Goal: Transaction & Acquisition: Purchase product/service

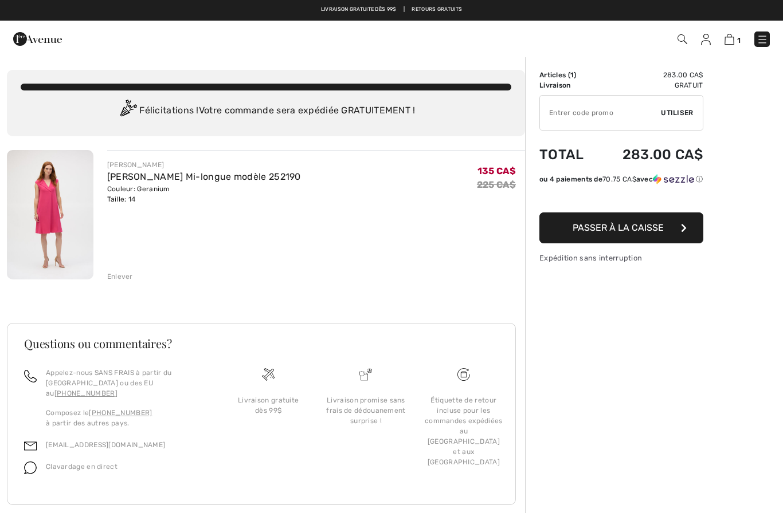
click at [121, 272] on div "Enlever" at bounding box center [120, 277] width 26 height 10
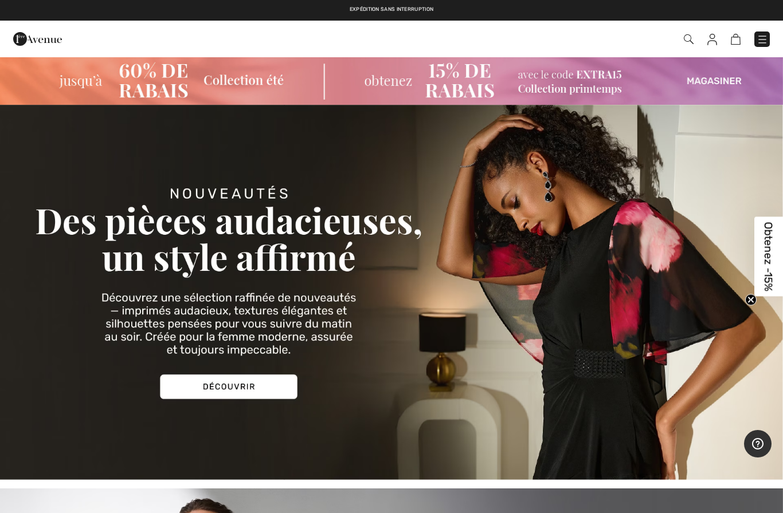
click at [769, 33] on link at bounding box center [761, 39] width 15 height 15
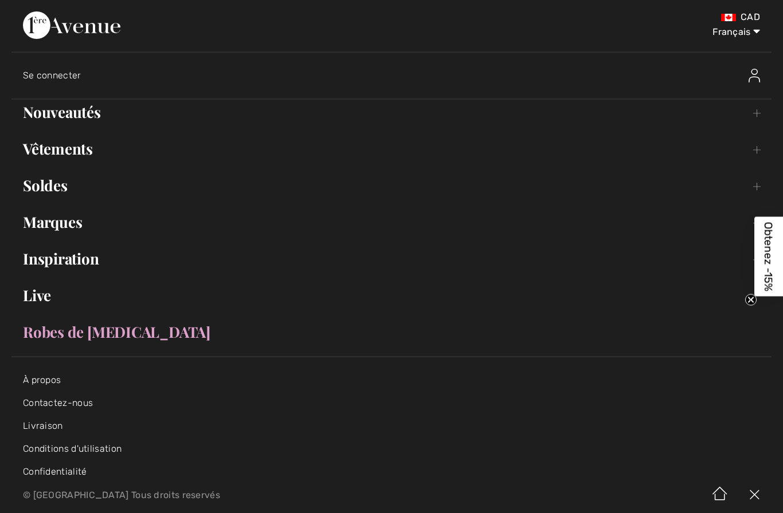
click at [41, 186] on link "Soldes Toggle submenu" at bounding box center [391, 185] width 760 height 25
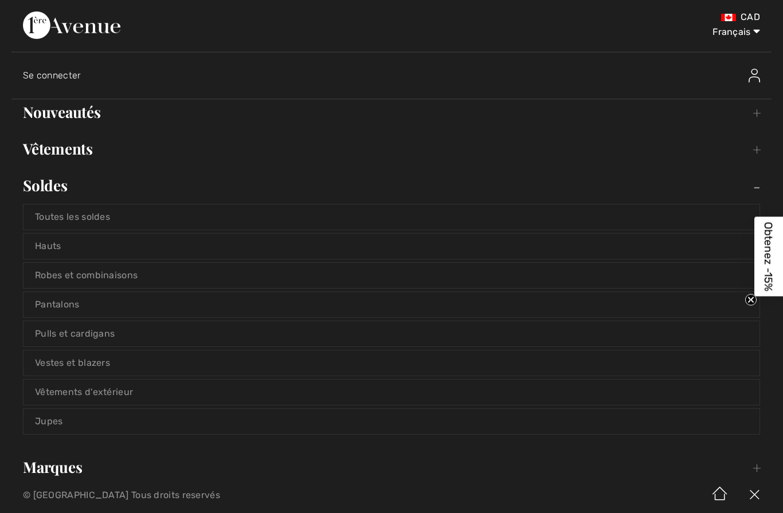
click at [30, 275] on link "Robes et combinaisons" at bounding box center [391, 275] width 736 height 25
click at [63, 276] on link "Robes et combinaisons" at bounding box center [391, 275] width 736 height 25
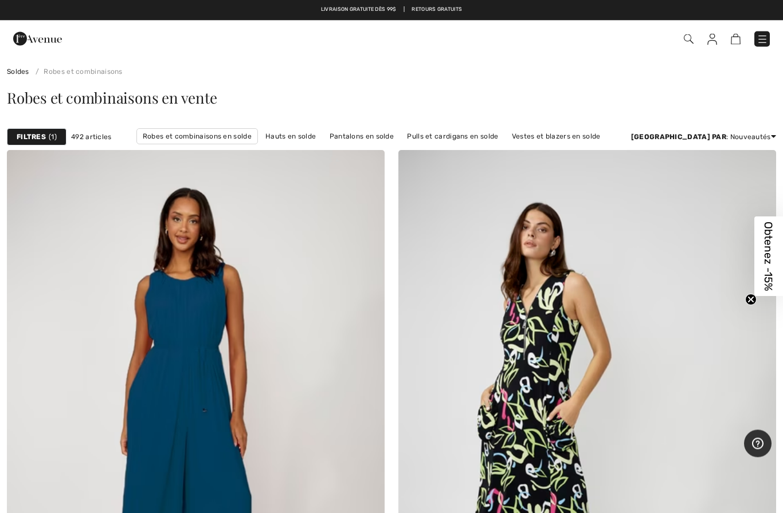
scroll to position [56, 0]
click at [732, 206] on link "Rabais: faible à élevé" at bounding box center [729, 202] width 73 height 17
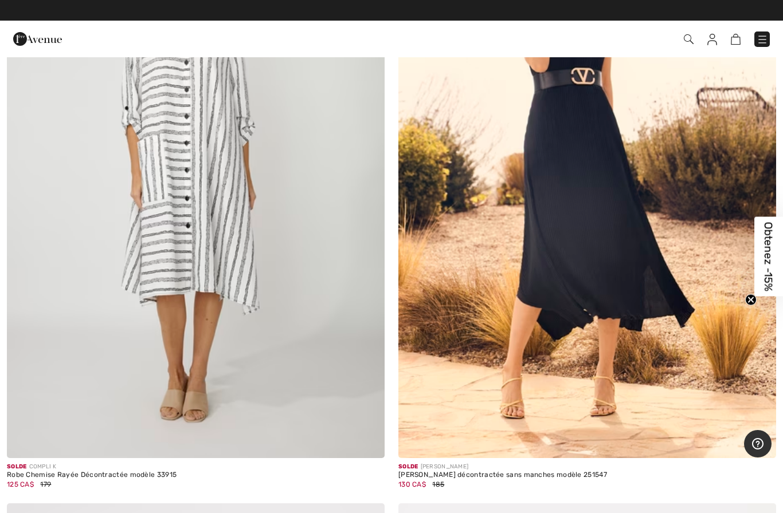
scroll to position [4101, 0]
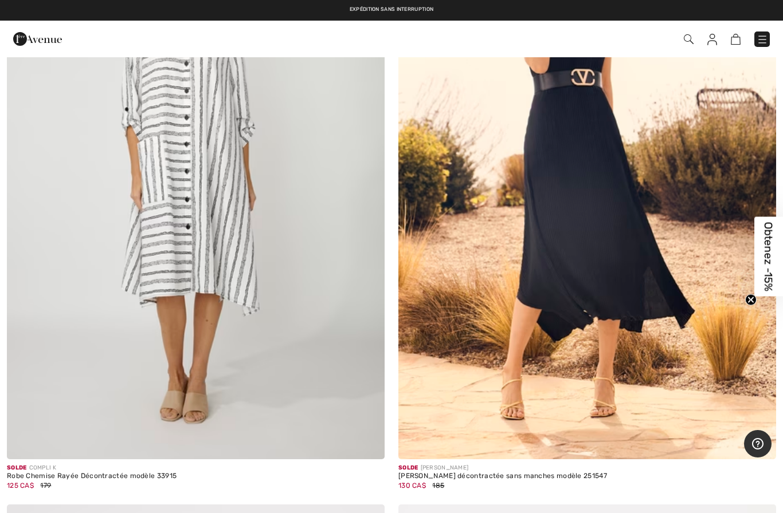
click at [183, 226] on img at bounding box center [196, 176] width 378 height 567
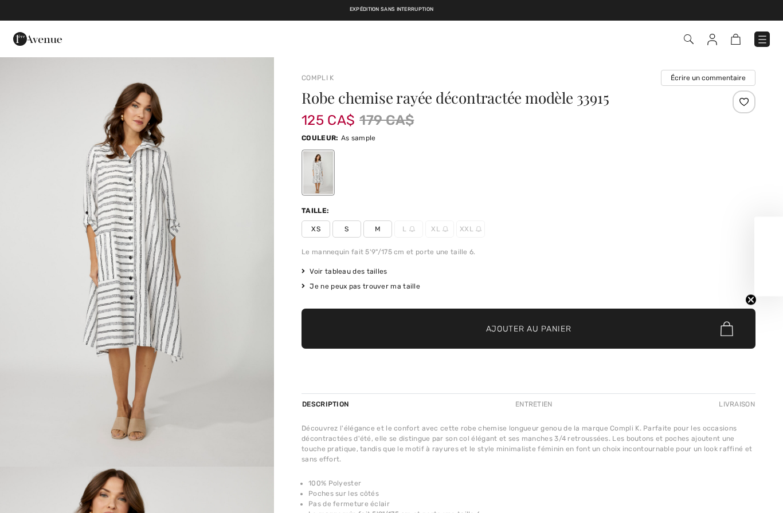
checkbox input "true"
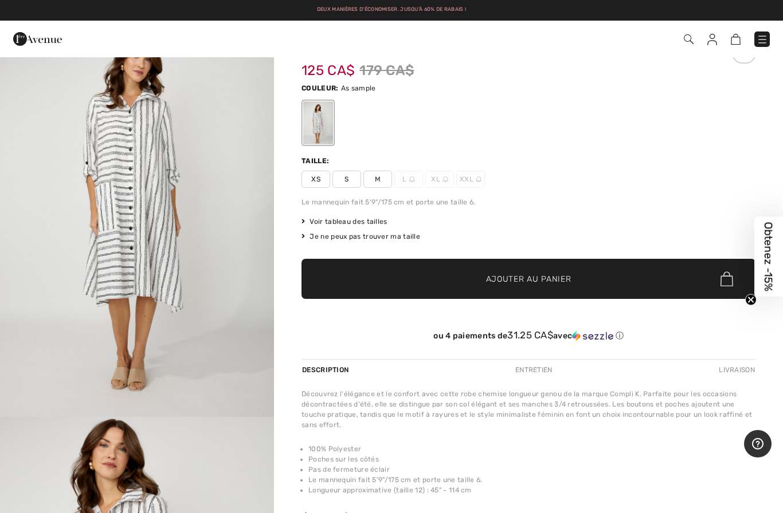
scroll to position [51, 0]
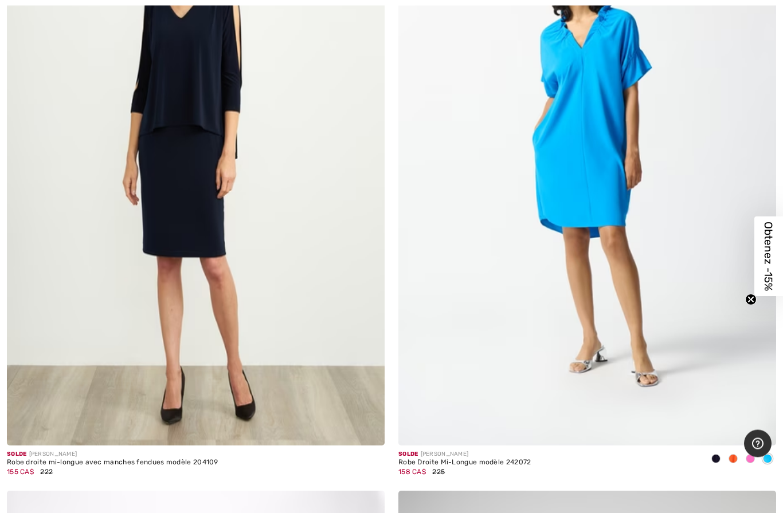
scroll to position [10402, 0]
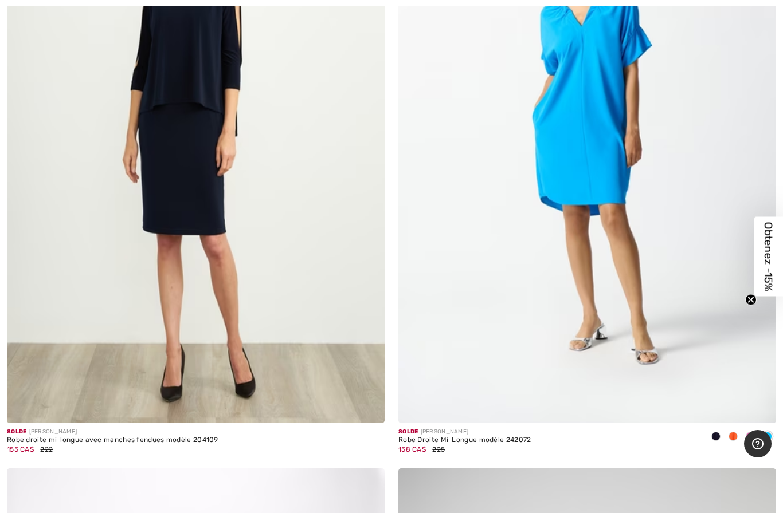
click at [639, 309] on img at bounding box center [587, 140] width 378 height 567
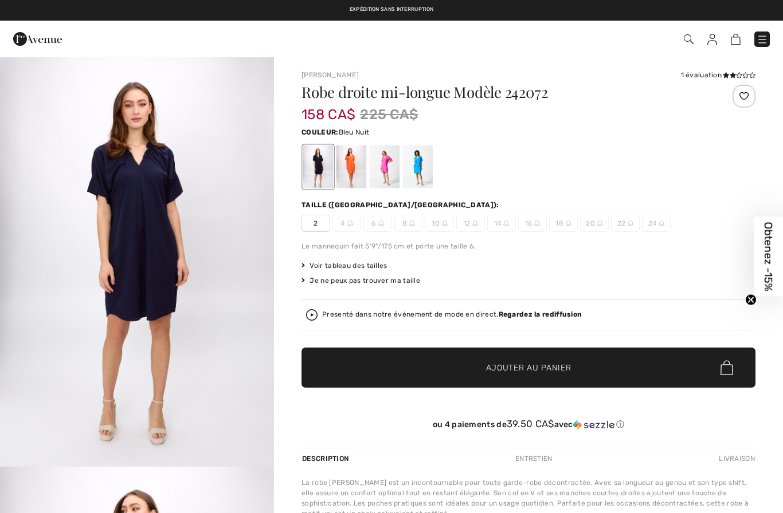
checkbox input "true"
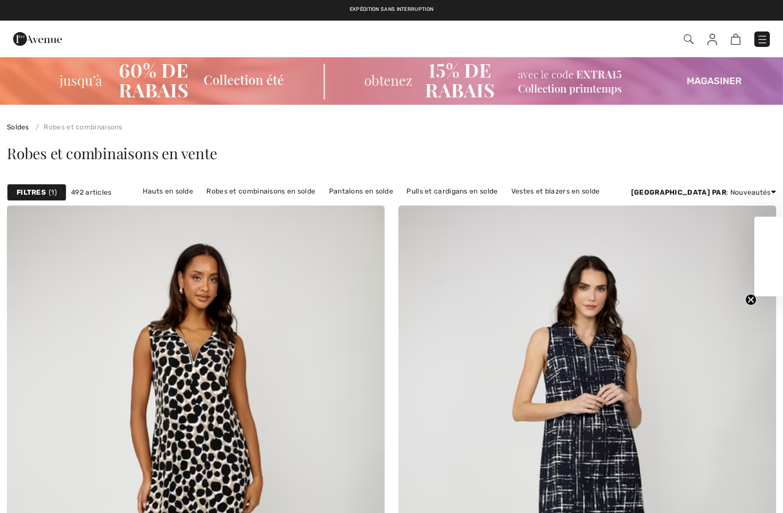
scroll to position [10449, 0]
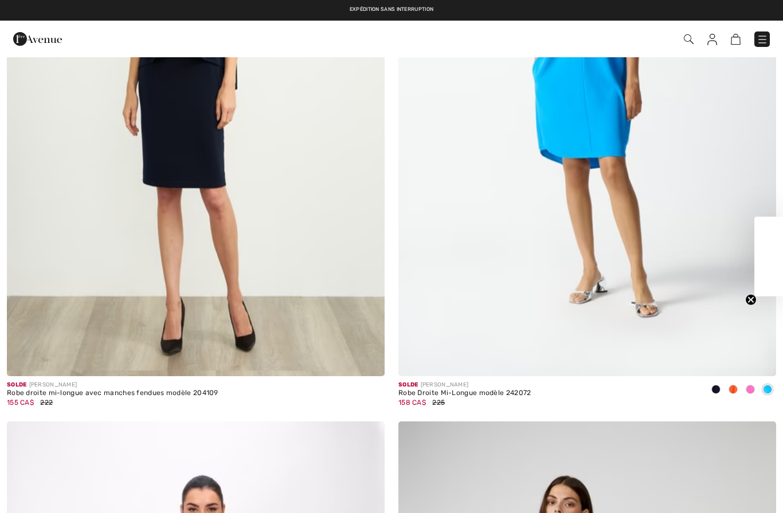
checkbox input "true"
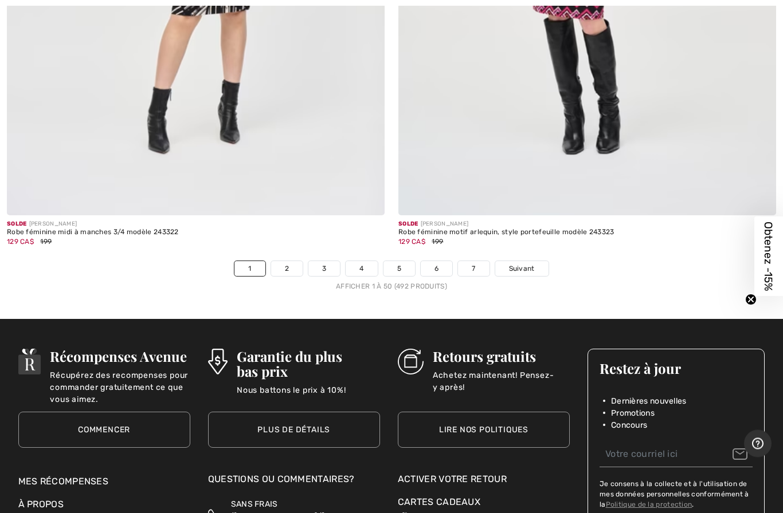
scroll to position [15770, 0]
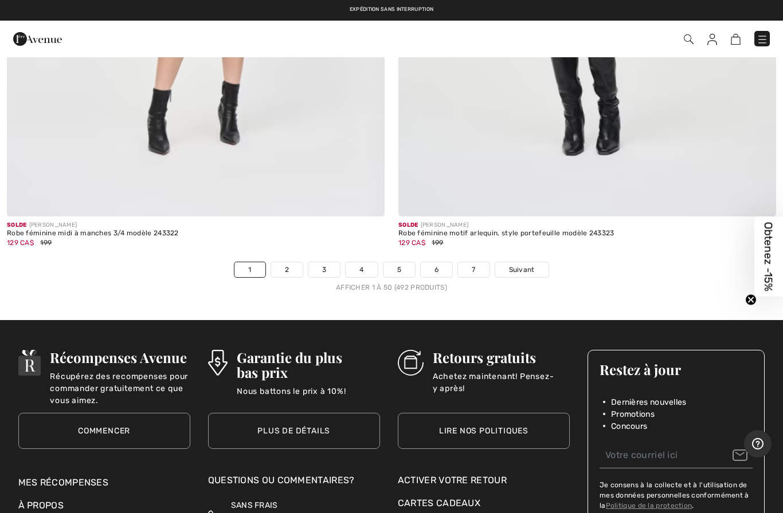
click at [278, 262] on link "2" at bounding box center [287, 269] width 32 height 15
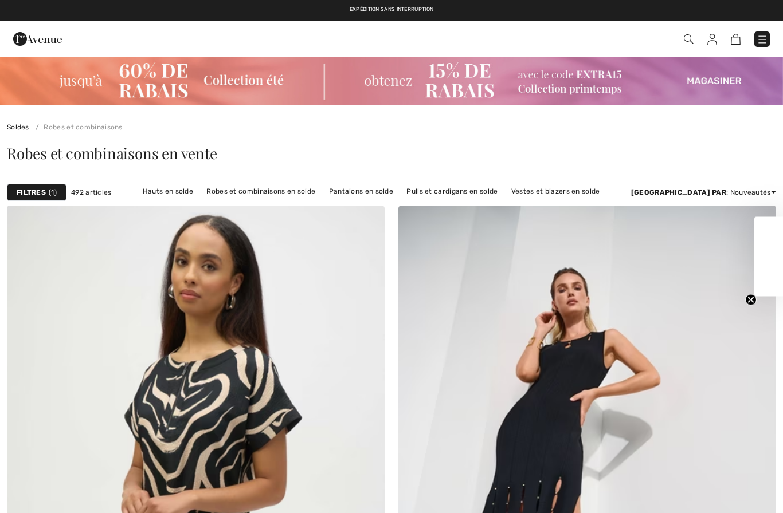
checkbox input "true"
click at [225, 195] on link "Robes et combinaisons en solde" at bounding box center [261, 191] width 120 height 15
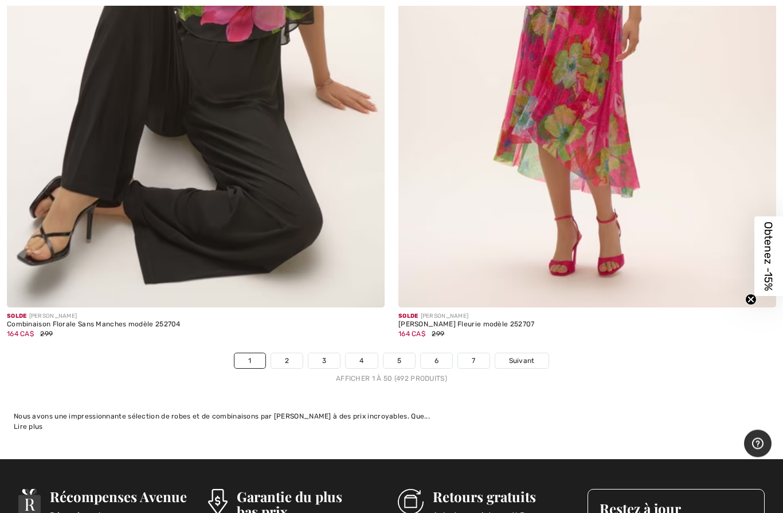
scroll to position [15683, 0]
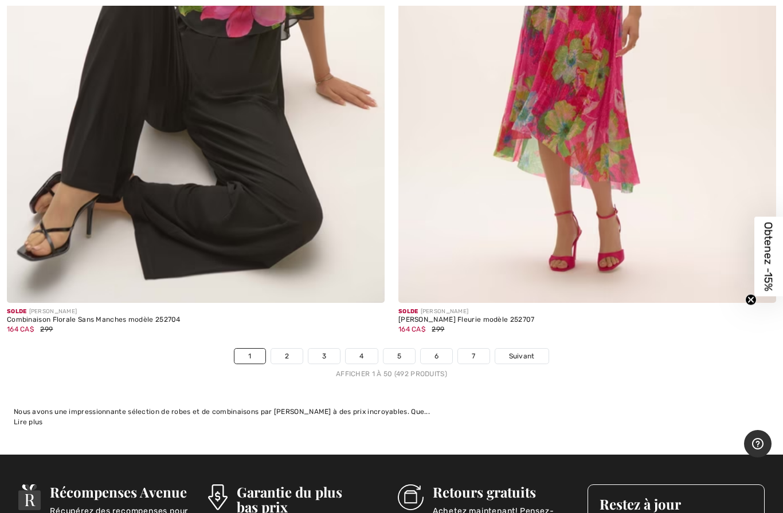
click at [286, 349] on link "2" at bounding box center [287, 356] width 32 height 15
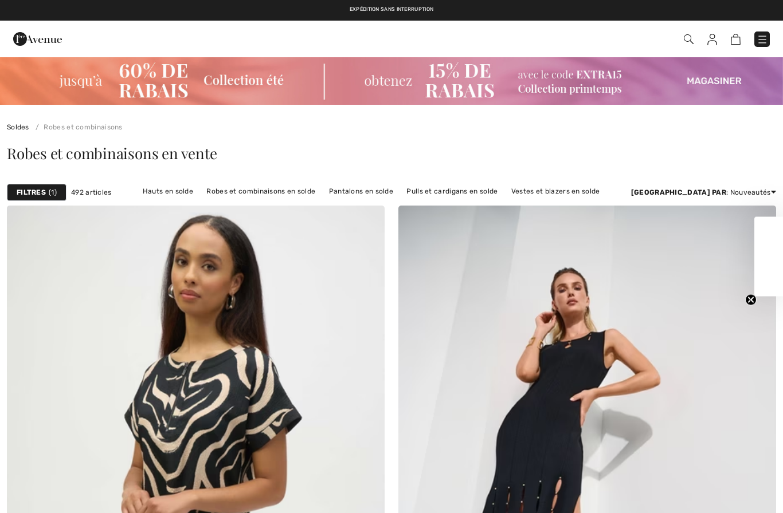
checkbox input "true"
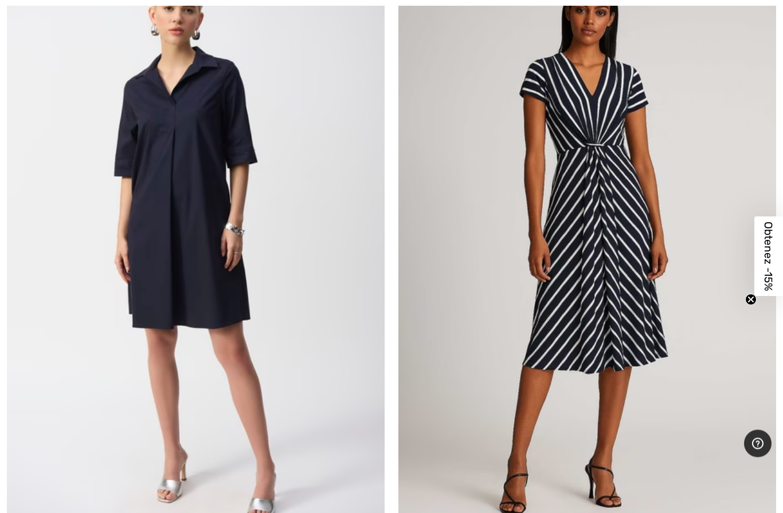
scroll to position [13503, 0]
click at [639, 296] on img at bounding box center [587, 246] width 378 height 567
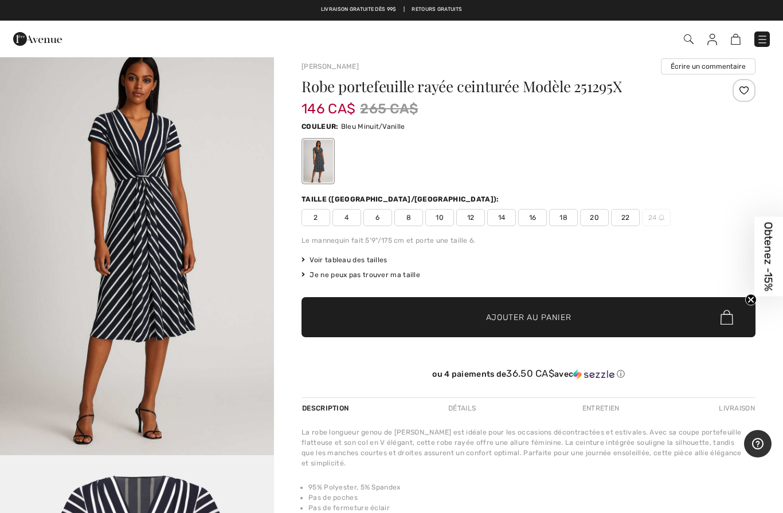
scroll to position [20, 0]
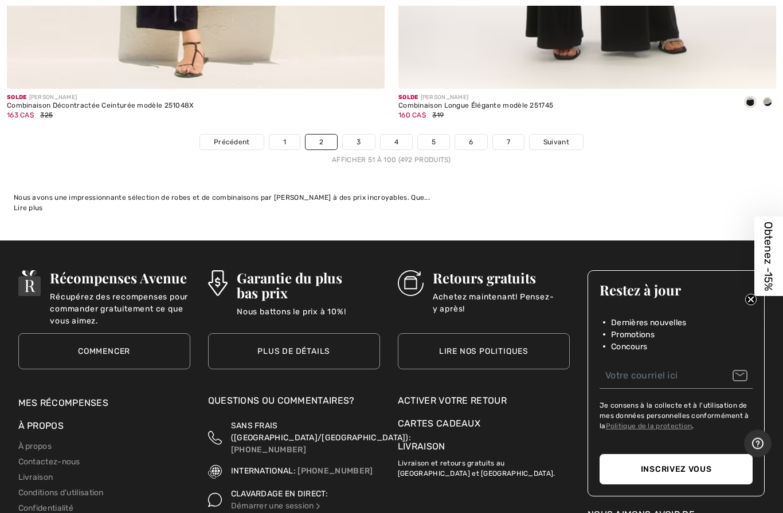
scroll to position [15898, 0]
click at [564, 137] on span "Suivant" at bounding box center [556, 142] width 26 height 10
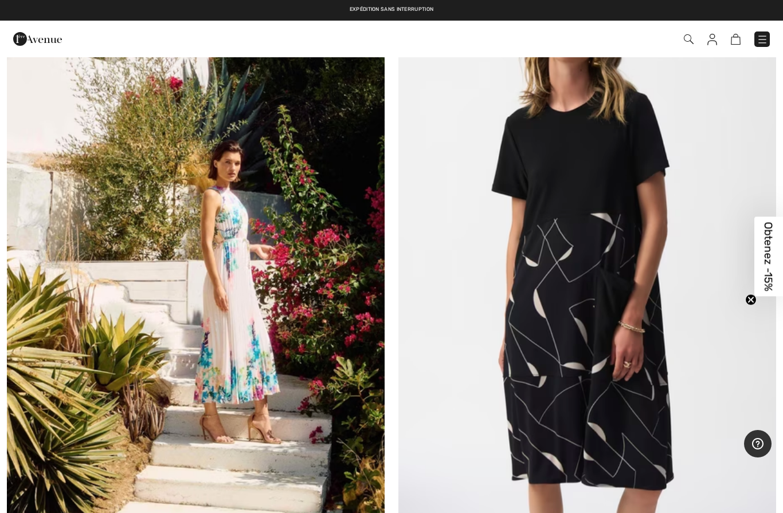
scroll to position [5264, 0]
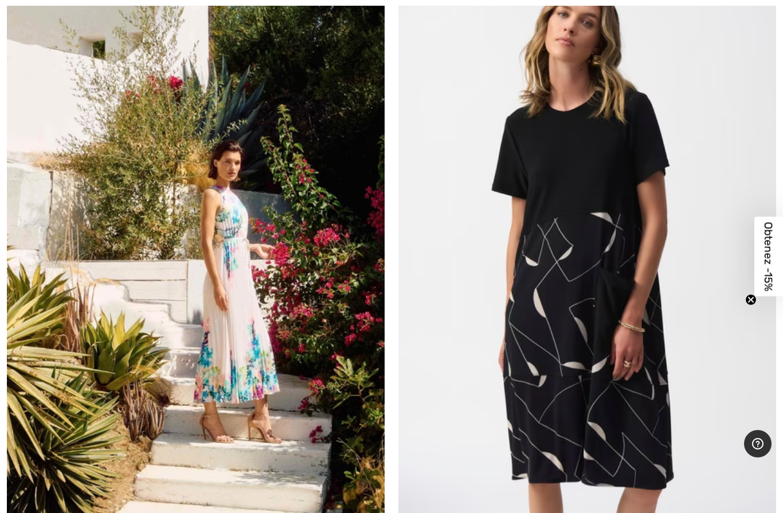
click at [633, 299] on img at bounding box center [587, 237] width 378 height 567
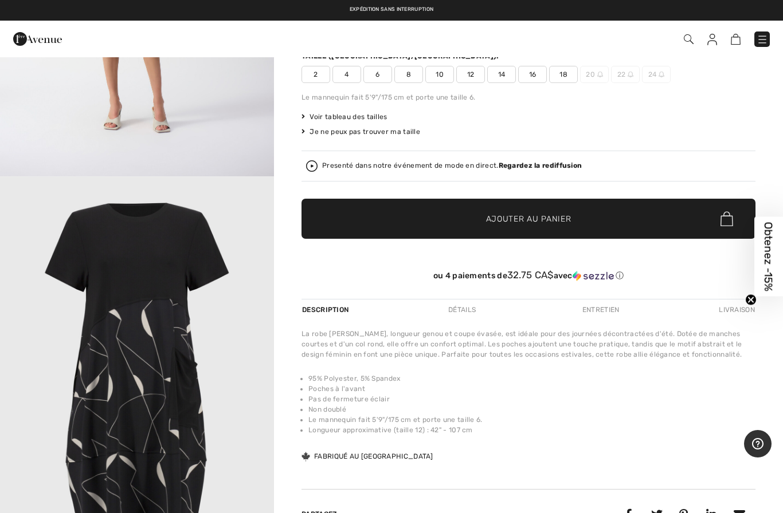
scroll to position [196, 0]
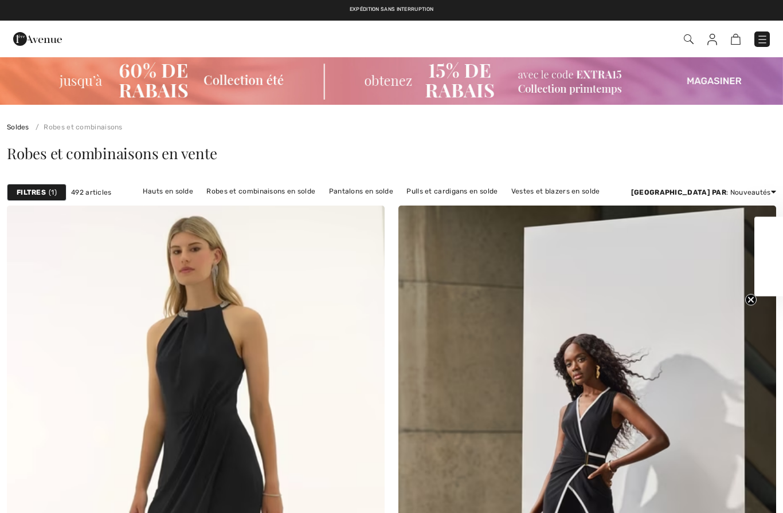
checkbox input "true"
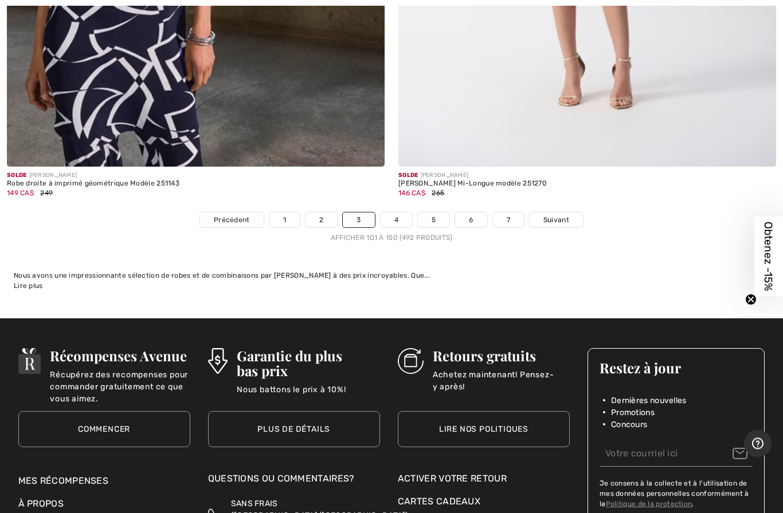
scroll to position [15823, 0]
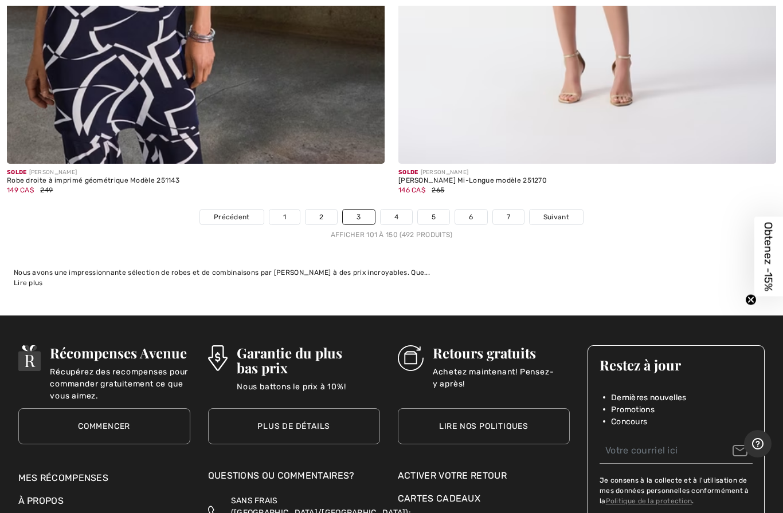
click at [545, 213] on link "Suivant" at bounding box center [555, 217] width 53 height 15
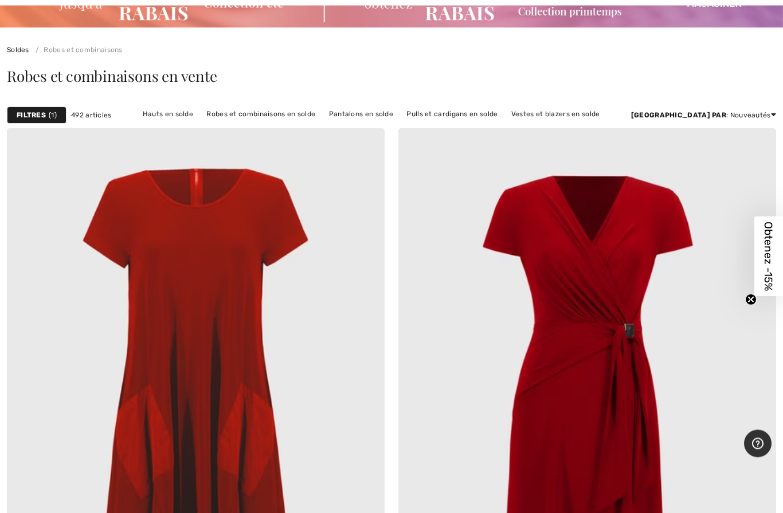
scroll to position [126, 0]
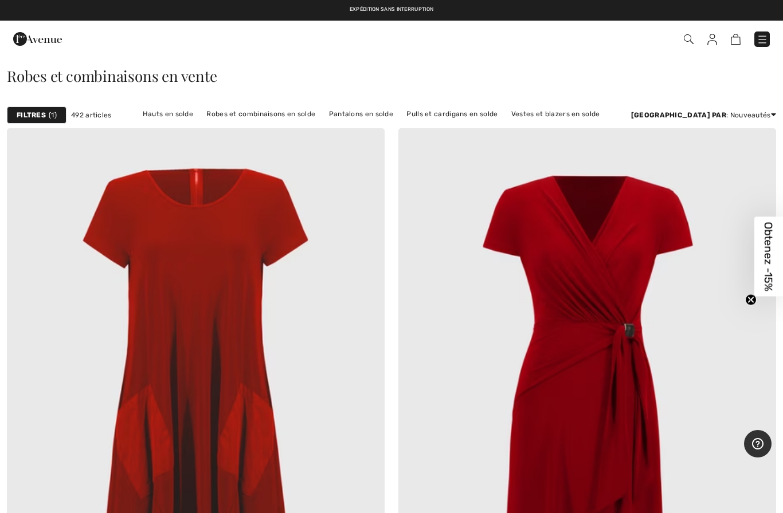
click at [757, 99] on div "Robes et combinaisons en vente" at bounding box center [391, 78] width 783 height 47
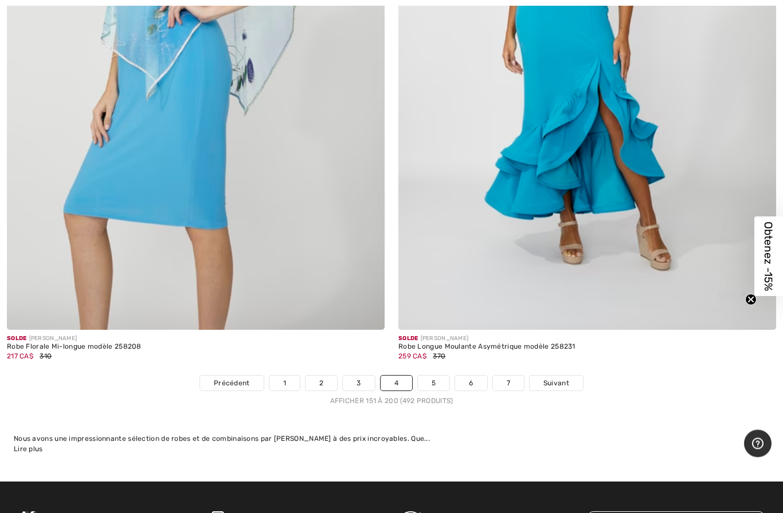
scroll to position [15656, 0]
click at [551, 378] on span "Suivant" at bounding box center [556, 383] width 26 height 10
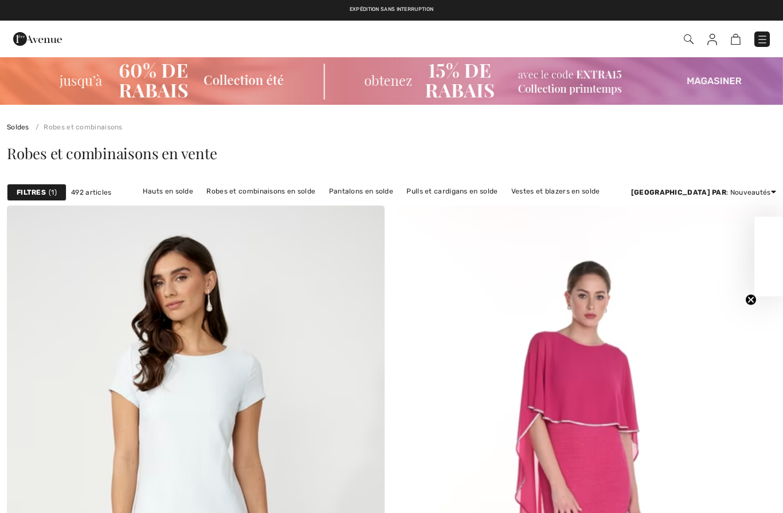
checkbox input "true"
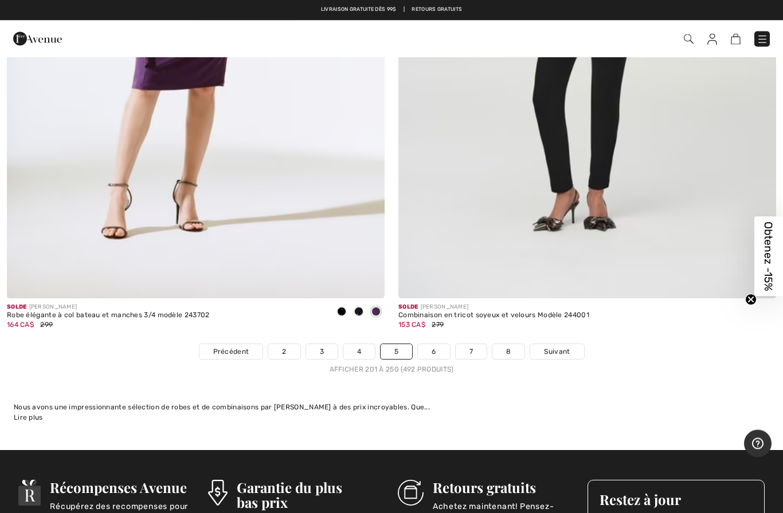
scroll to position [15682, 0]
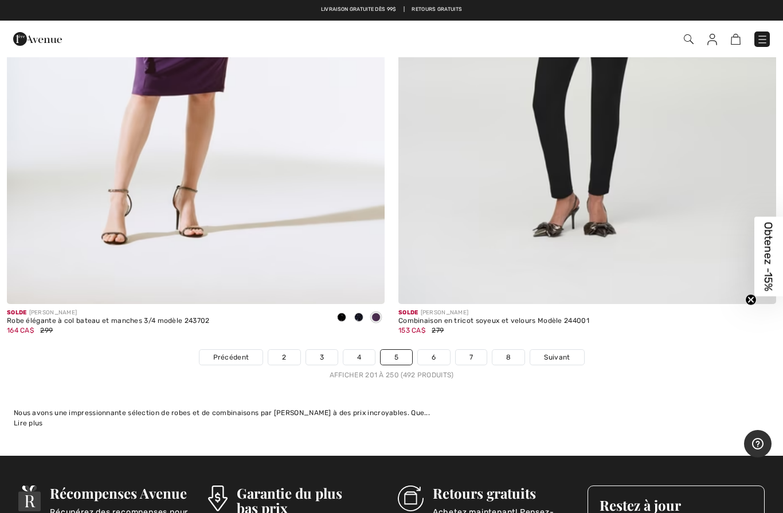
click at [433, 352] on link "6" at bounding box center [434, 357] width 32 height 15
click at [431, 350] on link "6" at bounding box center [434, 357] width 32 height 15
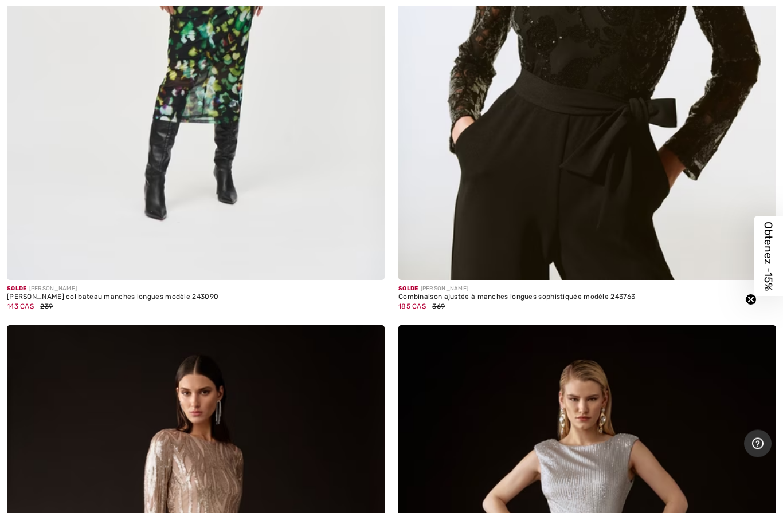
scroll to position [14368, 0]
